Goal: Information Seeking & Learning: Learn about a topic

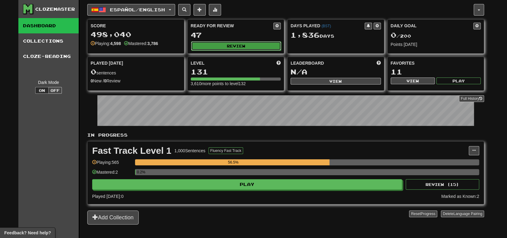
click at [204, 46] on button "Review" at bounding box center [236, 45] width 90 height 9
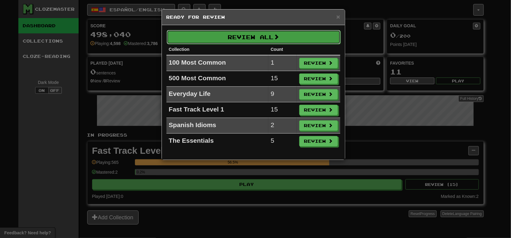
click at [243, 39] on button "Review All" at bounding box center [254, 37] width 174 height 14
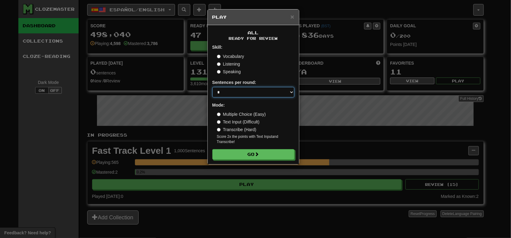
click at [252, 92] on select "* ** ** ** ** ** *** ********" at bounding box center [253, 92] width 82 height 10
select select "**"
click at [212, 87] on select "* ** ** ** ** ** *** ********" at bounding box center [253, 92] width 82 height 10
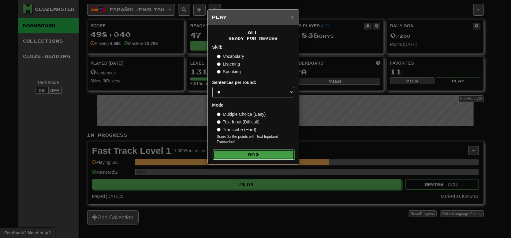
click at [237, 152] on button "Go" at bounding box center [254, 154] width 82 height 10
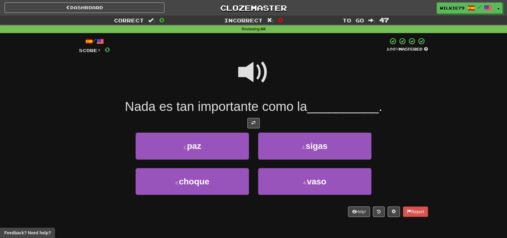
click at [255, 71] on span at bounding box center [253, 72] width 31 height 31
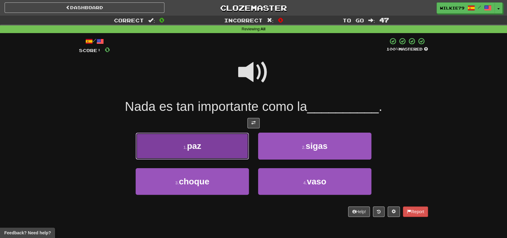
click at [211, 146] on button "1 . paz" at bounding box center [192, 145] width 113 height 27
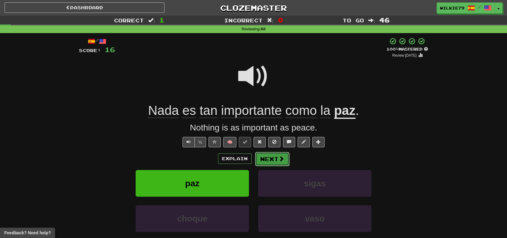
click at [271, 161] on button "Next" at bounding box center [272, 159] width 34 height 14
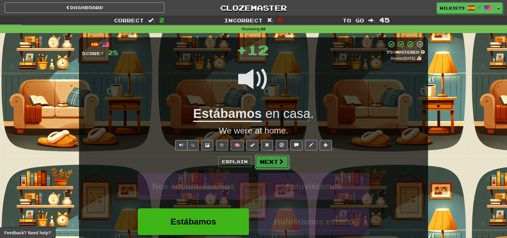
click at [263, 160] on button "Next" at bounding box center [272, 162] width 34 height 14
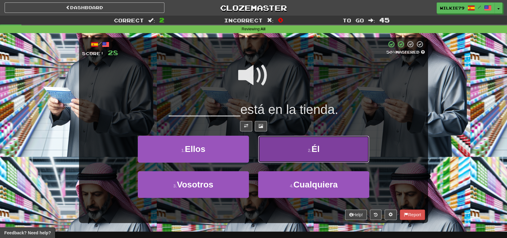
click at [289, 156] on button "2 . Él" at bounding box center [313, 149] width 111 height 27
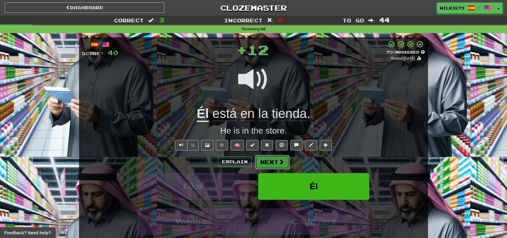
click at [261, 161] on button "Next" at bounding box center [272, 162] width 34 height 14
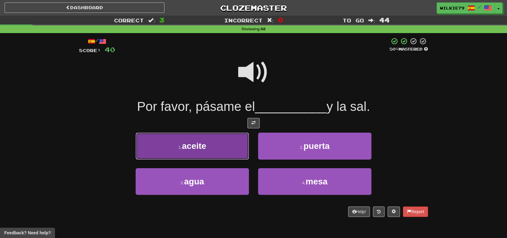
click at [212, 144] on button "1 . aceite" at bounding box center [192, 145] width 113 height 27
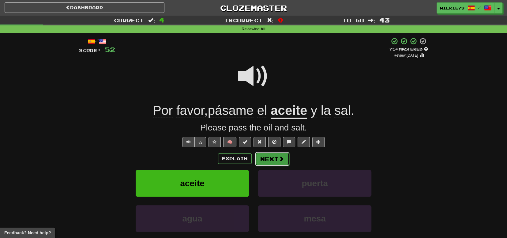
click at [259, 160] on button "Next" at bounding box center [272, 159] width 34 height 14
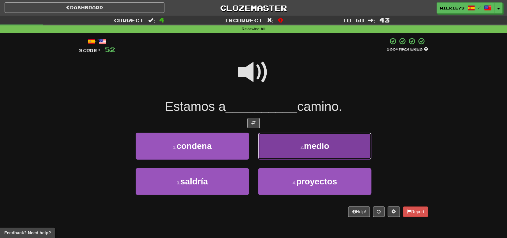
click at [301, 151] on button "2 . medio" at bounding box center [314, 145] width 113 height 27
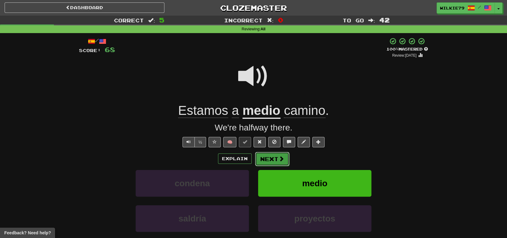
click at [275, 159] on button "Next" at bounding box center [272, 159] width 34 height 14
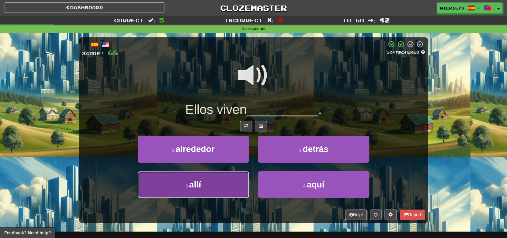
click at [216, 183] on button "3 . allí" at bounding box center [193, 184] width 111 height 27
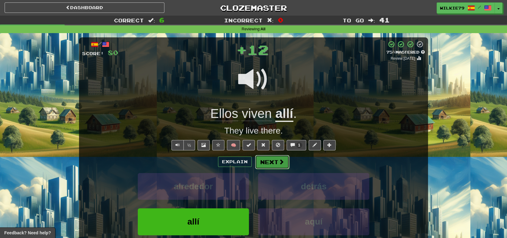
click at [267, 159] on button "Next" at bounding box center [272, 162] width 34 height 14
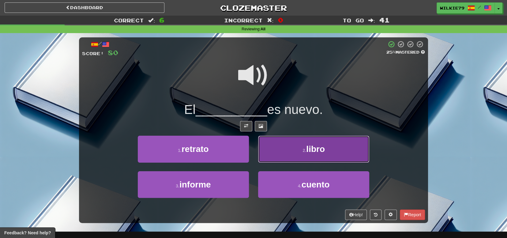
click at [286, 153] on button "2 . libro" at bounding box center [313, 149] width 111 height 27
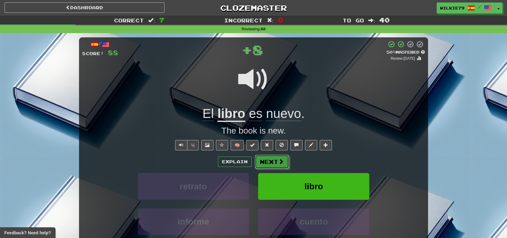
click at [264, 157] on button "Next" at bounding box center [272, 162] width 34 height 14
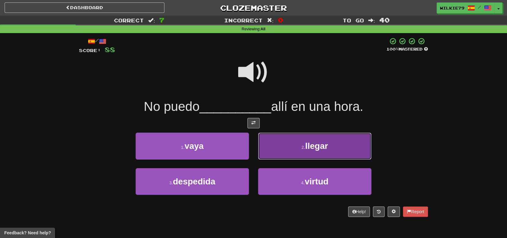
click at [316, 149] on span "llegar" at bounding box center [316, 145] width 23 height 9
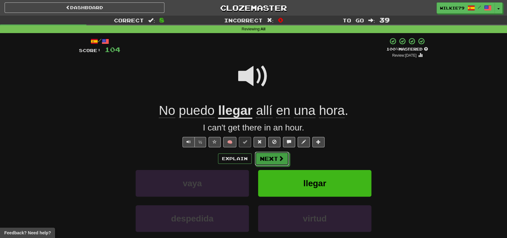
click at [277, 158] on button "Next" at bounding box center [272, 158] width 34 height 14
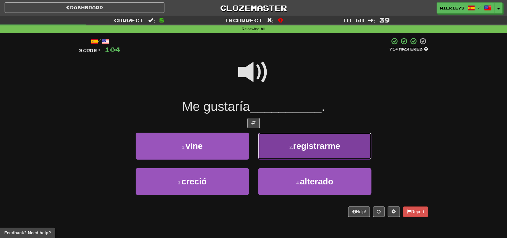
click at [300, 146] on span "registrarme" at bounding box center [316, 145] width 47 height 9
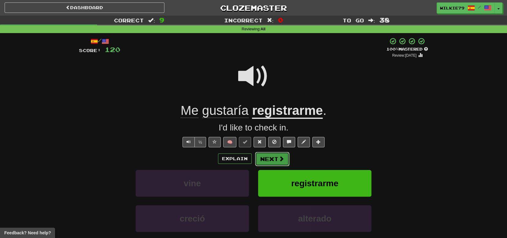
click at [278, 159] on span at bounding box center [281, 159] width 6 height 6
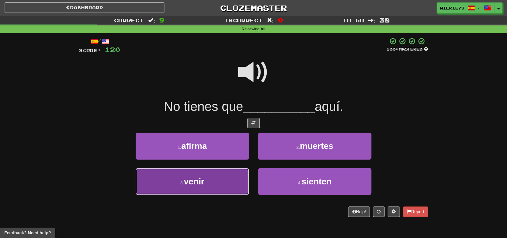
click at [222, 181] on button "3 . venir" at bounding box center [192, 181] width 113 height 27
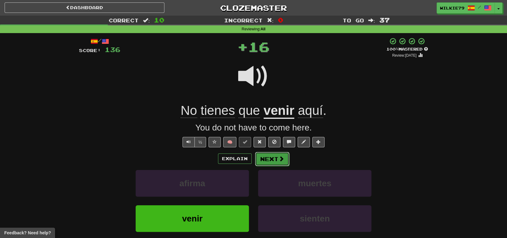
click at [269, 156] on button "Next" at bounding box center [272, 159] width 34 height 14
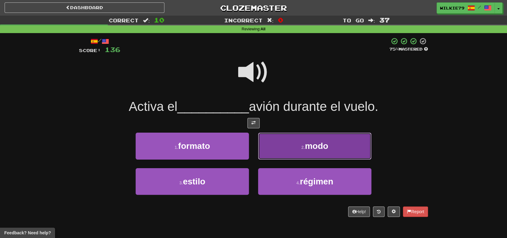
click at [293, 147] on button "2 . modo" at bounding box center [314, 145] width 113 height 27
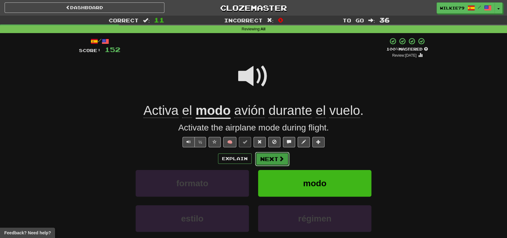
click at [277, 156] on button "Next" at bounding box center [272, 159] width 34 height 14
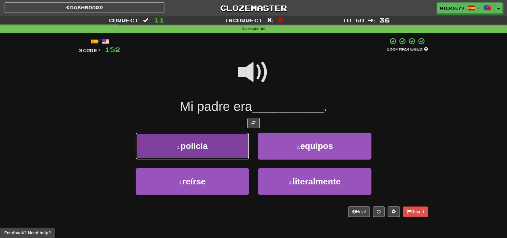
click at [202, 149] on span "policía" at bounding box center [193, 145] width 27 height 9
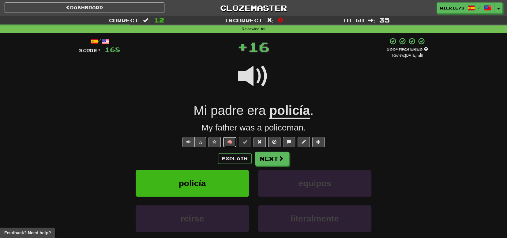
click at [228, 143] on button "🧠" at bounding box center [229, 142] width 13 height 10
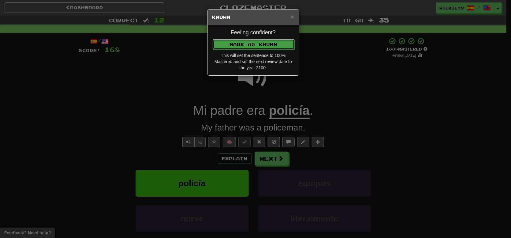
click at [242, 45] on button "Mark as Known" at bounding box center [254, 44] width 82 height 10
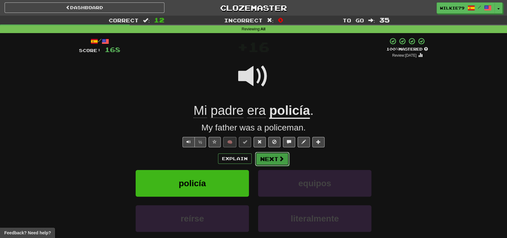
click at [273, 160] on button "Next" at bounding box center [272, 159] width 34 height 14
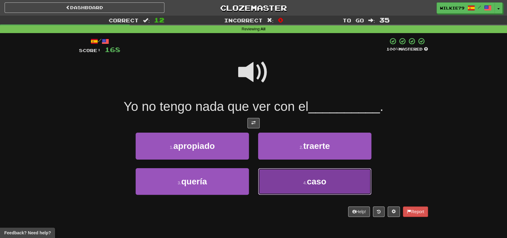
click at [299, 183] on button "4 . caso" at bounding box center [314, 181] width 113 height 27
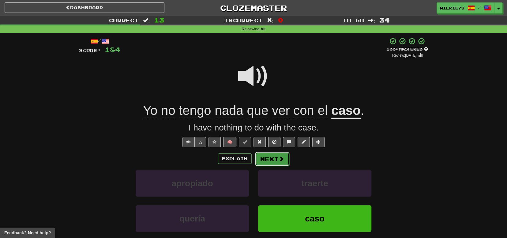
click at [272, 157] on button "Next" at bounding box center [272, 159] width 34 height 14
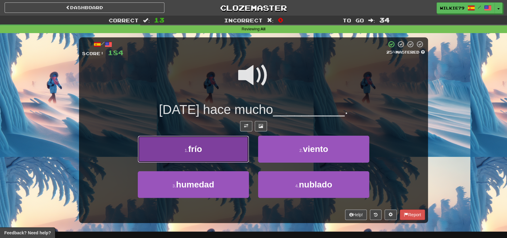
click at [218, 151] on button "1 . frío" at bounding box center [193, 149] width 111 height 27
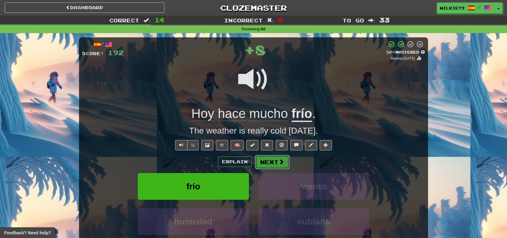
click at [268, 163] on button "Next" at bounding box center [272, 162] width 34 height 14
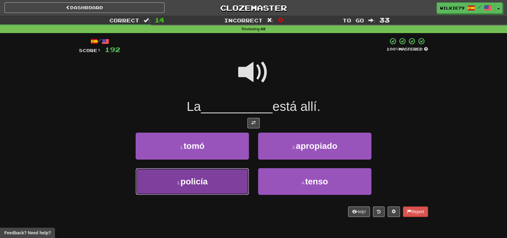
click at [211, 181] on button "3 . policía" at bounding box center [192, 181] width 113 height 27
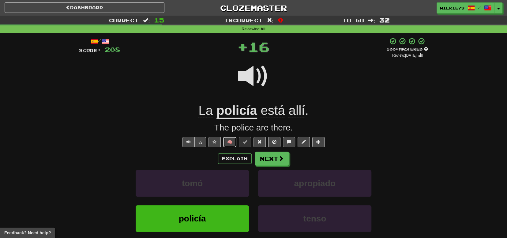
click at [230, 141] on button "🧠" at bounding box center [229, 142] width 13 height 10
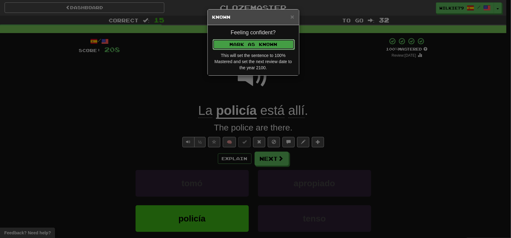
click at [248, 42] on button "Mark as Known" at bounding box center [254, 44] width 82 height 10
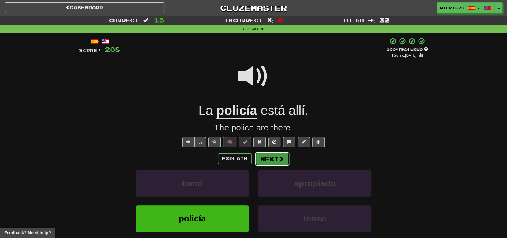
click at [276, 158] on button "Next" at bounding box center [272, 159] width 34 height 14
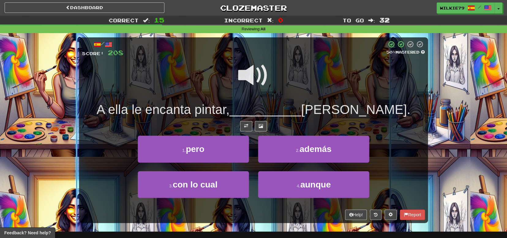
click at [252, 73] on span at bounding box center [253, 75] width 31 height 31
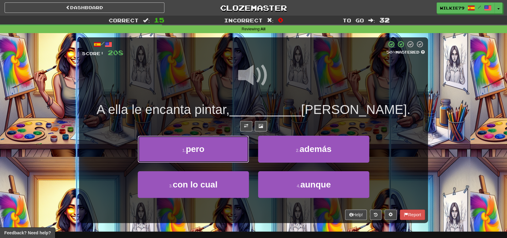
click at [214, 148] on button "1 . pero" at bounding box center [193, 149] width 111 height 27
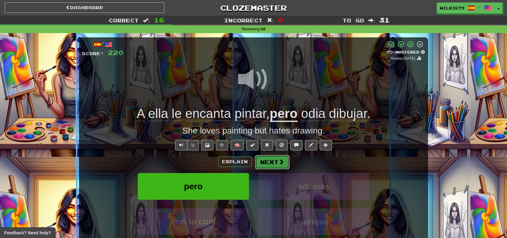
click at [273, 160] on button "Next" at bounding box center [272, 162] width 34 height 14
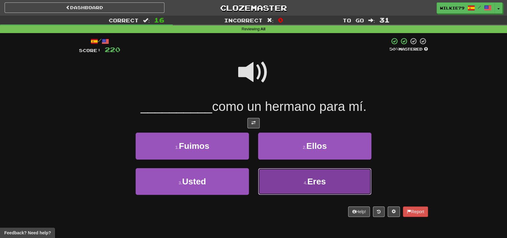
click at [307, 177] on button "4 . Eres" at bounding box center [314, 181] width 113 height 27
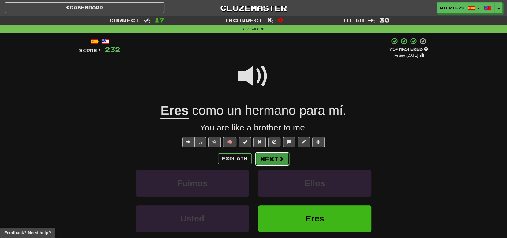
click at [276, 159] on button "Next" at bounding box center [272, 159] width 34 height 14
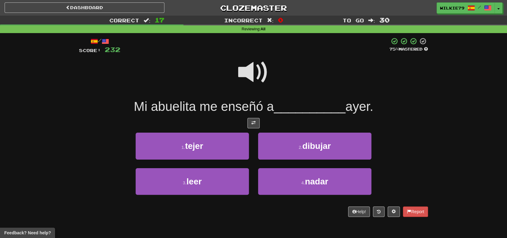
click at [251, 75] on span at bounding box center [253, 72] width 31 height 31
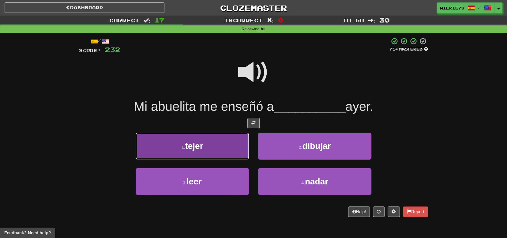
click at [212, 147] on button "1 . tejer" at bounding box center [192, 145] width 113 height 27
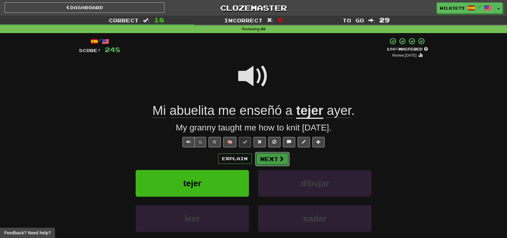
click at [267, 161] on button "Next" at bounding box center [272, 159] width 34 height 14
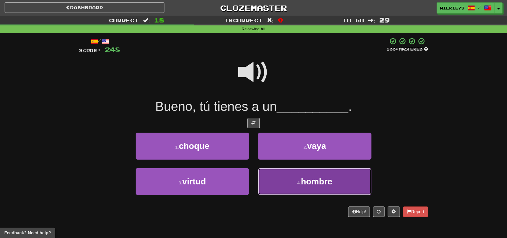
click at [280, 182] on button "4 . hombre" at bounding box center [314, 181] width 113 height 27
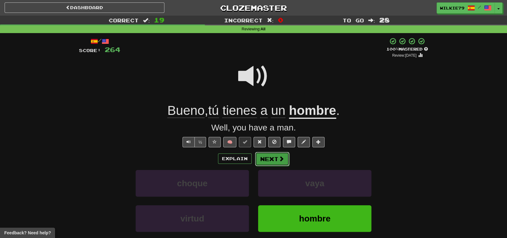
click at [267, 159] on button "Next" at bounding box center [272, 159] width 34 height 14
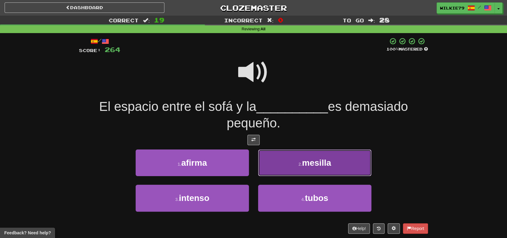
click at [321, 161] on span "mesilla" at bounding box center [316, 162] width 29 height 9
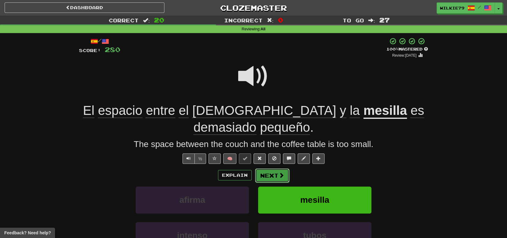
click at [280, 168] on button "Next" at bounding box center [272, 175] width 34 height 14
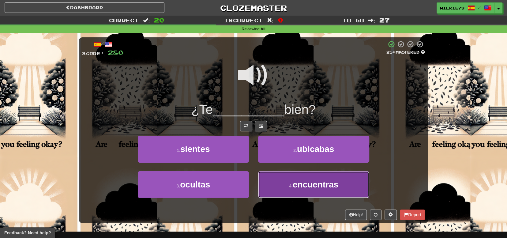
click at [297, 186] on span "encuentras" at bounding box center [316, 184] width 46 height 9
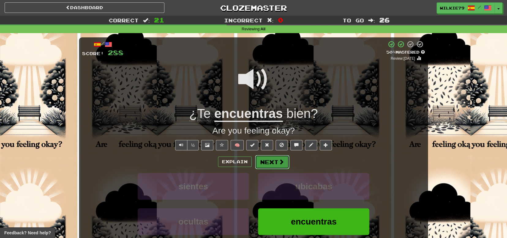
click at [269, 163] on button "Next" at bounding box center [272, 162] width 34 height 14
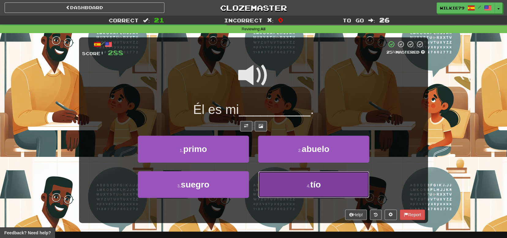
click at [294, 188] on button "4 . tío" at bounding box center [313, 184] width 111 height 27
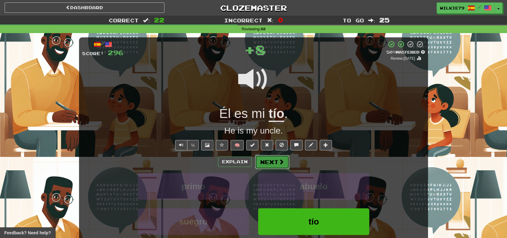
click at [276, 164] on button "Next" at bounding box center [272, 162] width 34 height 14
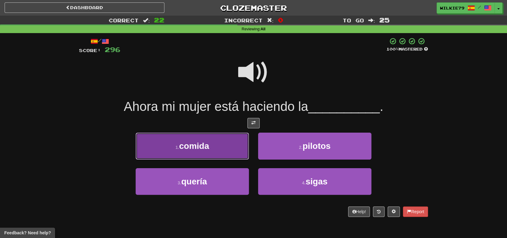
click at [228, 147] on button "1 . comida" at bounding box center [192, 145] width 113 height 27
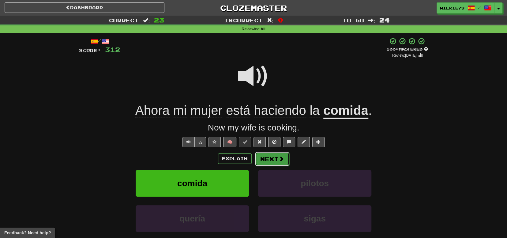
click at [275, 160] on button "Next" at bounding box center [272, 159] width 34 height 14
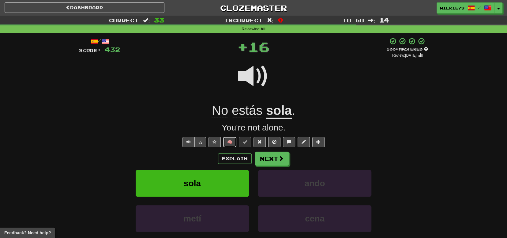
click at [224, 139] on button "🧠" at bounding box center [229, 142] width 13 height 10
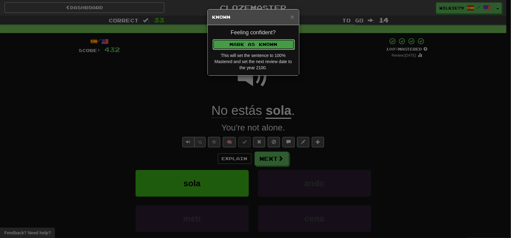
click at [248, 43] on button "Mark as Known" at bounding box center [254, 44] width 82 height 10
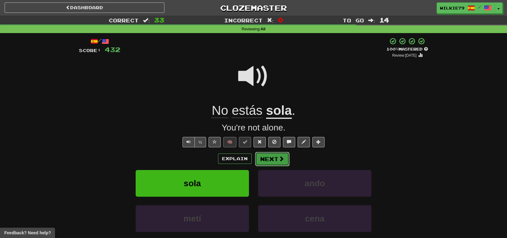
click at [278, 157] on span at bounding box center [281, 159] width 6 height 6
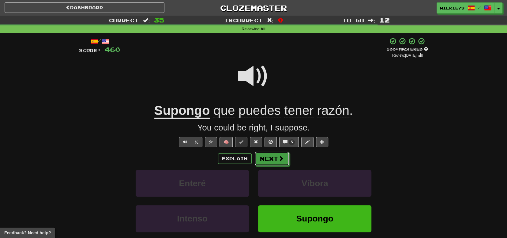
click at [278, 158] on span at bounding box center [281, 158] width 6 height 6
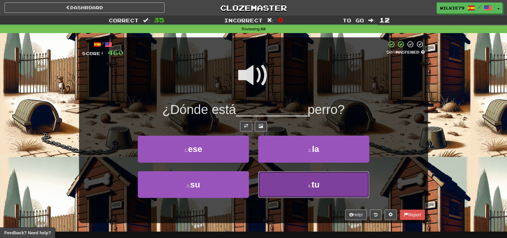
click at [303, 181] on button "4 . tu" at bounding box center [313, 184] width 111 height 27
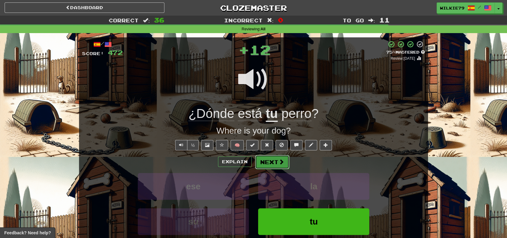
click at [270, 155] on button "Next" at bounding box center [272, 162] width 34 height 14
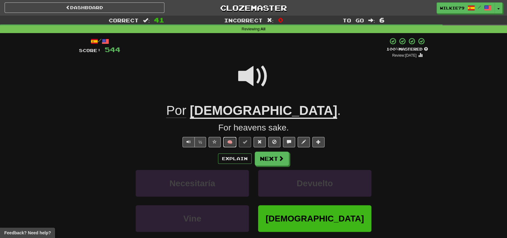
click at [229, 141] on button "🧠" at bounding box center [229, 142] width 13 height 10
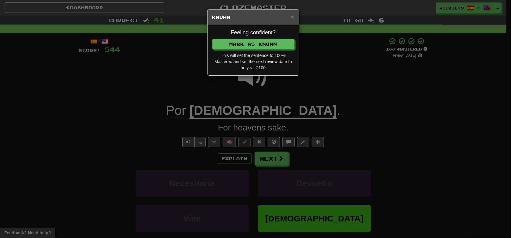
click at [238, 38] on div "Feeling confident? [PERSON_NAME] as Known This will set the sentence to 100% Ma…" at bounding box center [253, 50] width 91 height 50
click at [237, 42] on button "Mark as Known" at bounding box center [254, 44] width 82 height 10
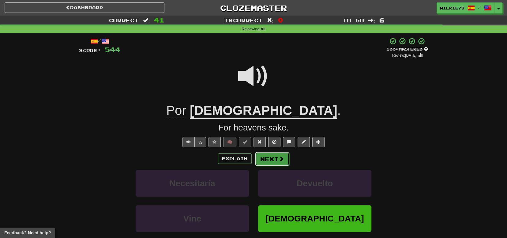
click at [274, 159] on button "Next" at bounding box center [272, 159] width 34 height 14
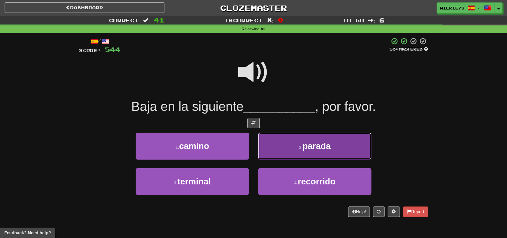
click at [295, 146] on button "2 . parada" at bounding box center [314, 145] width 113 height 27
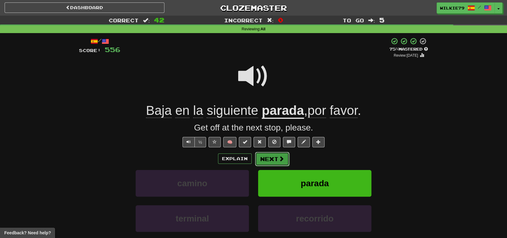
click at [279, 162] on button "Next" at bounding box center [272, 159] width 34 height 14
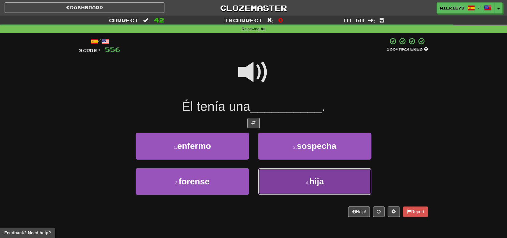
click at [303, 182] on button "4 . hija" at bounding box center [314, 181] width 113 height 27
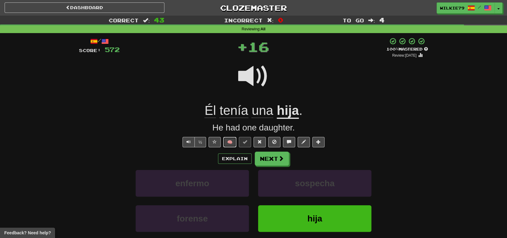
click at [229, 139] on button "🧠" at bounding box center [229, 142] width 13 height 10
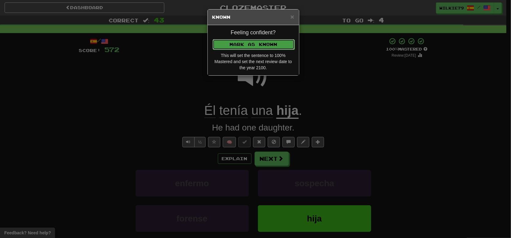
click at [248, 43] on button "Mark as Known" at bounding box center [254, 44] width 82 height 10
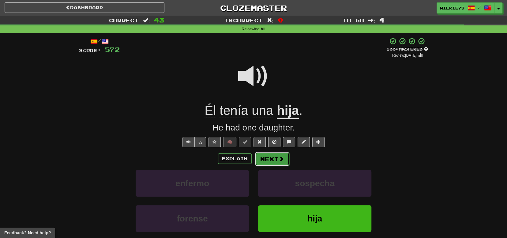
click at [271, 162] on button "Next" at bounding box center [272, 159] width 34 height 14
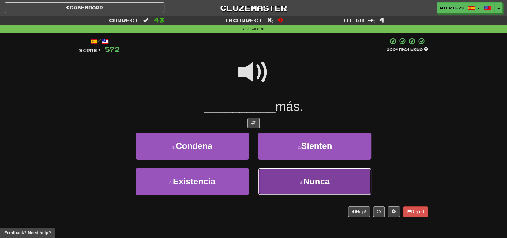
click at [308, 184] on span "Nunca" at bounding box center [316, 181] width 26 height 9
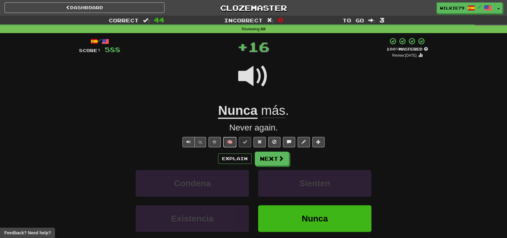
click at [230, 139] on button "🧠" at bounding box center [229, 142] width 13 height 10
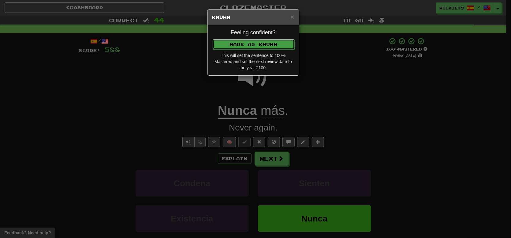
click at [253, 49] on button "Mark as Known" at bounding box center [254, 44] width 82 height 10
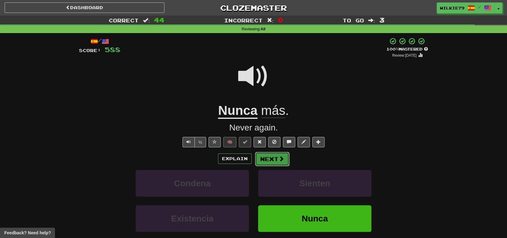
click at [274, 158] on button "Next" at bounding box center [272, 159] width 34 height 14
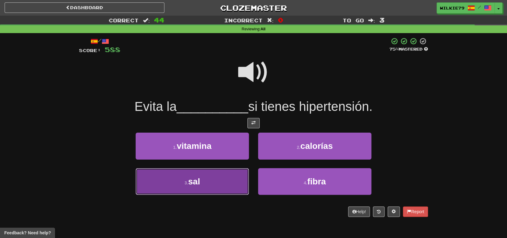
click at [213, 178] on button "3 . sal" at bounding box center [192, 181] width 113 height 27
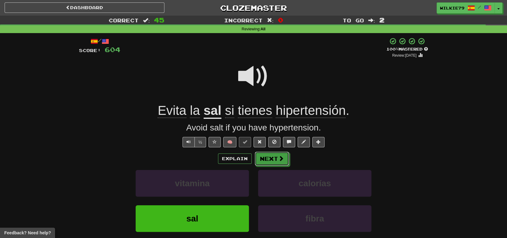
click at [269, 158] on button "Next" at bounding box center [272, 158] width 34 height 14
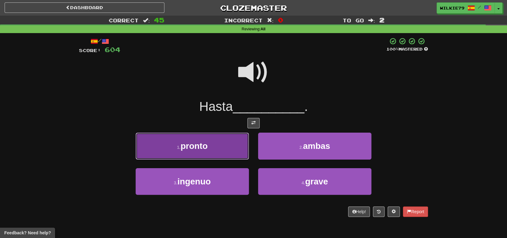
click at [213, 145] on button "1 . pronto" at bounding box center [192, 145] width 113 height 27
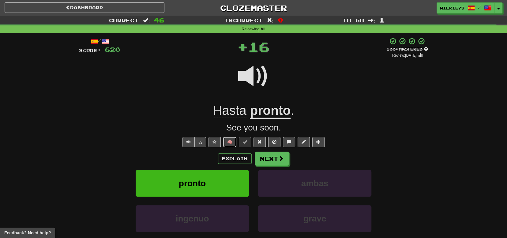
click at [230, 142] on button "🧠" at bounding box center [229, 142] width 13 height 10
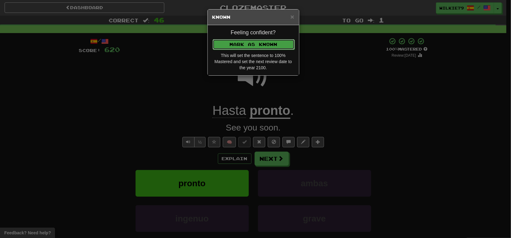
click at [249, 47] on button "Mark as Known" at bounding box center [254, 44] width 82 height 10
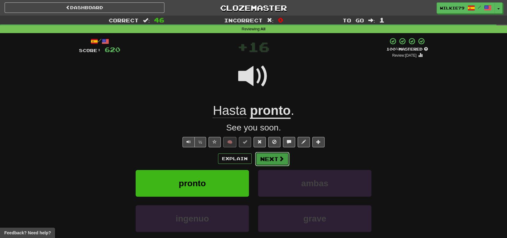
click at [270, 153] on button "Next" at bounding box center [272, 159] width 34 height 14
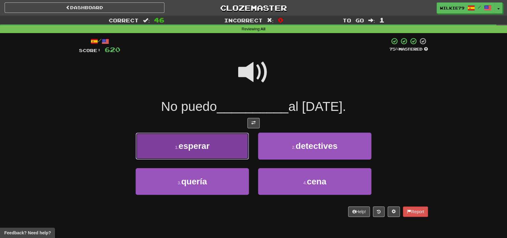
click at [218, 147] on button "1 . esperar" at bounding box center [192, 145] width 113 height 27
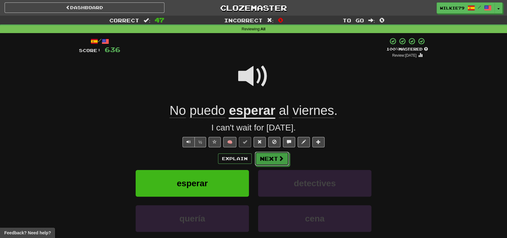
click at [274, 162] on button "Next" at bounding box center [272, 158] width 34 height 14
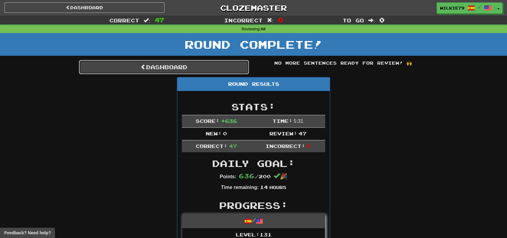
click at [182, 70] on link "Dashboard" at bounding box center [164, 67] width 170 height 14
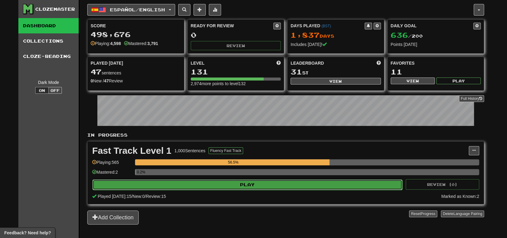
click at [239, 185] on button "Play" at bounding box center [247, 184] width 310 height 10
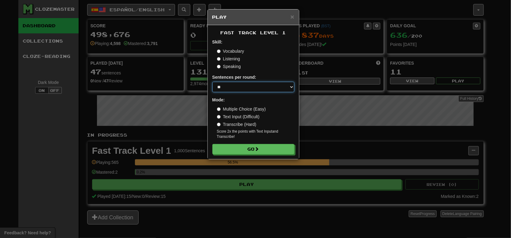
click at [237, 87] on select "* ** ** ** ** ** *** ********" at bounding box center [253, 87] width 82 height 10
select select "*"
click at [212, 82] on select "* ** ** ** ** ** *** ********" at bounding box center [253, 87] width 82 height 10
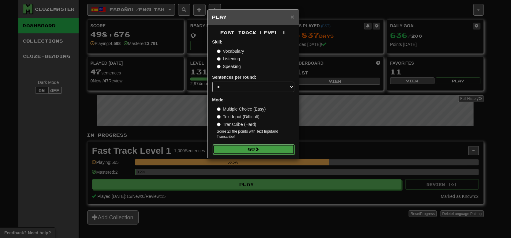
click at [252, 147] on button "Go" at bounding box center [254, 149] width 82 height 10
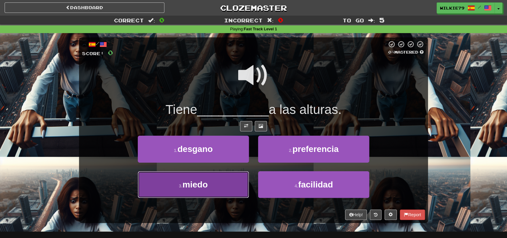
click at [211, 185] on button "3 . miedo" at bounding box center [193, 184] width 111 height 27
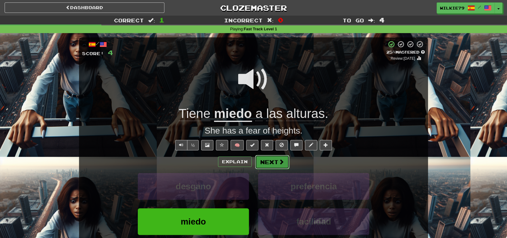
click at [270, 160] on button "Next" at bounding box center [272, 162] width 34 height 14
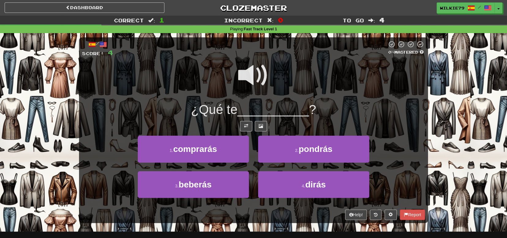
click at [255, 76] on span at bounding box center [253, 75] width 31 height 31
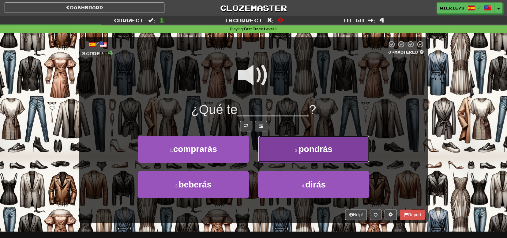
click at [292, 151] on button "2 . pondrás" at bounding box center [313, 149] width 111 height 27
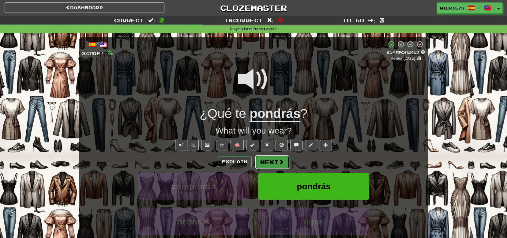
click at [272, 160] on button "Next" at bounding box center [272, 162] width 34 height 14
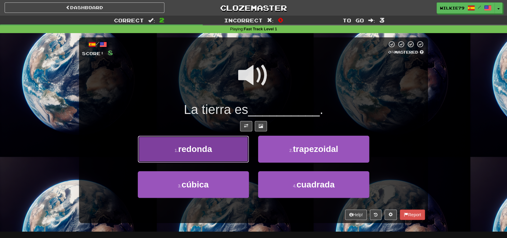
click at [179, 149] on span "redonda" at bounding box center [195, 148] width 34 height 9
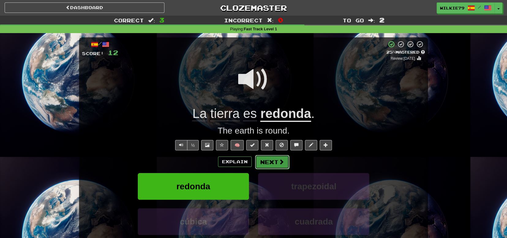
click at [269, 163] on button "Next" at bounding box center [272, 162] width 34 height 14
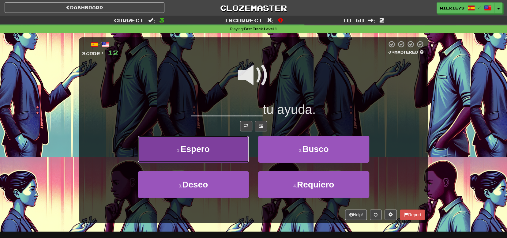
click at [195, 149] on span "Espero" at bounding box center [195, 148] width 29 height 9
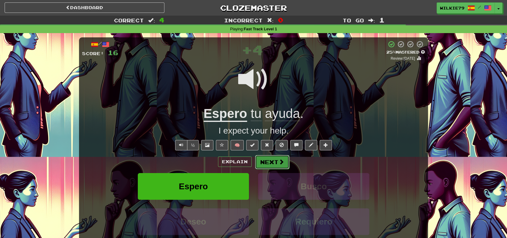
click at [273, 163] on button "Next" at bounding box center [272, 162] width 34 height 14
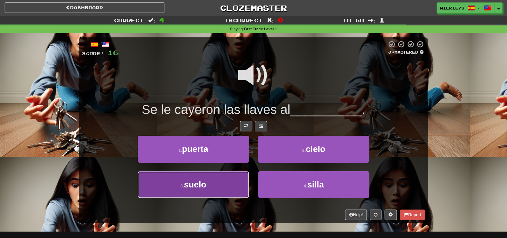
click at [218, 181] on button "3 . suelo" at bounding box center [193, 184] width 111 height 27
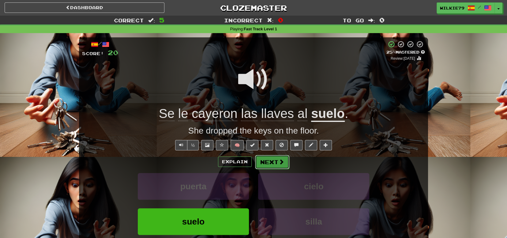
click at [271, 163] on button "Next" at bounding box center [272, 162] width 34 height 14
